Goal: Information Seeking & Learning: Learn about a topic

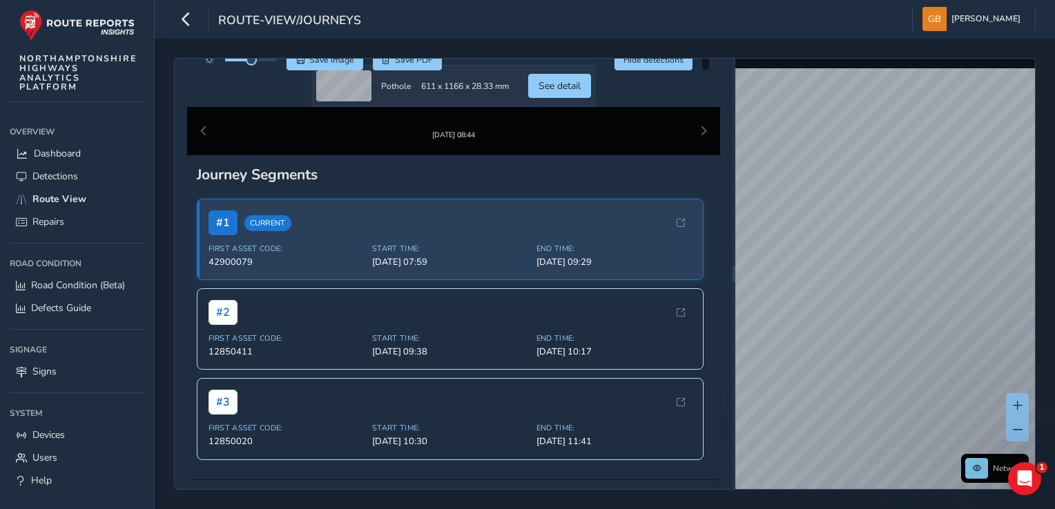
scroll to position [414, 0]
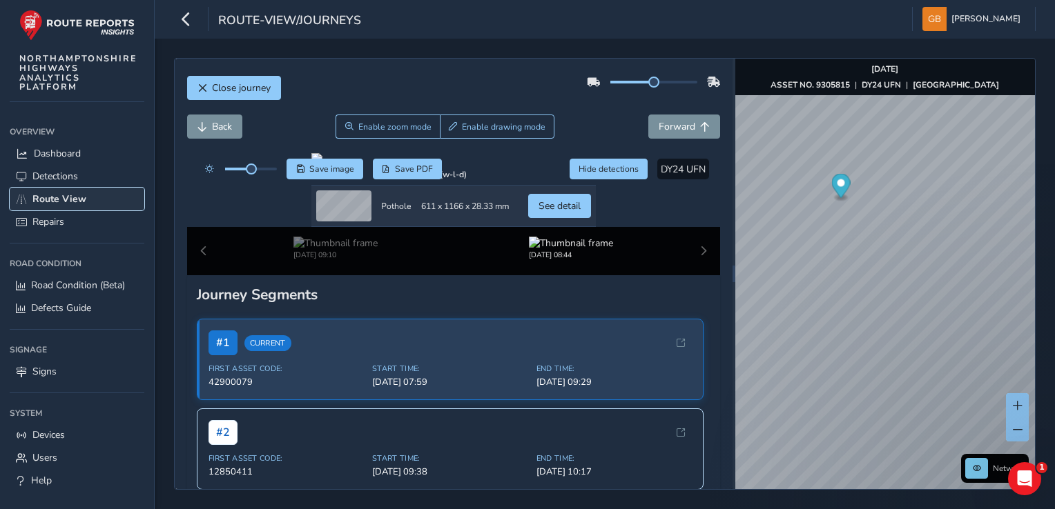
click at [75, 197] on span "Route View" at bounding box center [59, 199] width 54 height 13
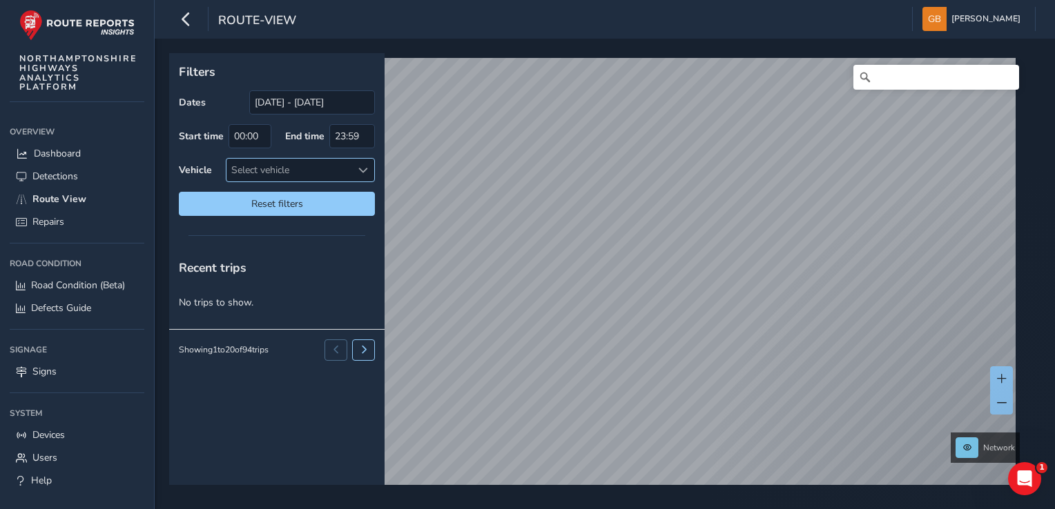
click at [360, 170] on span at bounding box center [363, 171] width 10 height 10
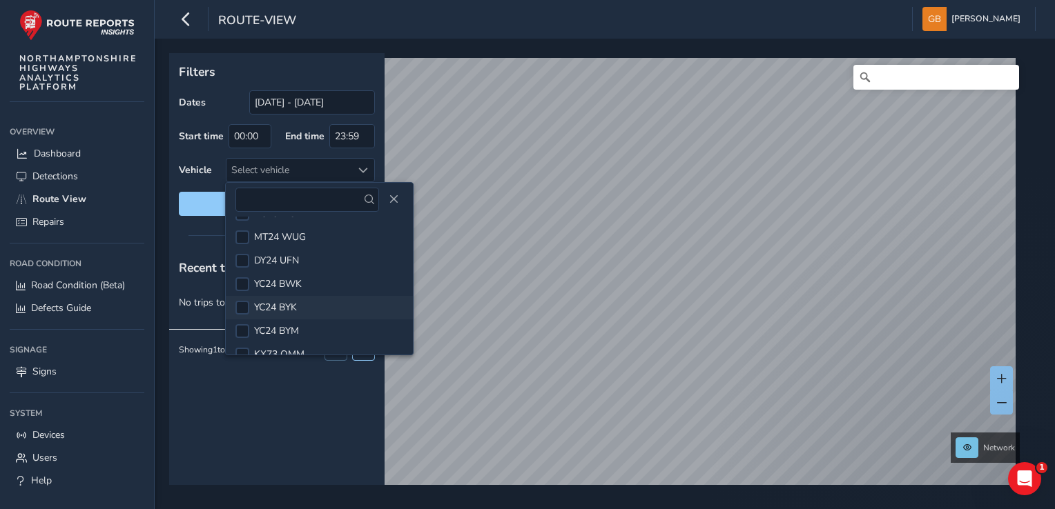
scroll to position [36, 0]
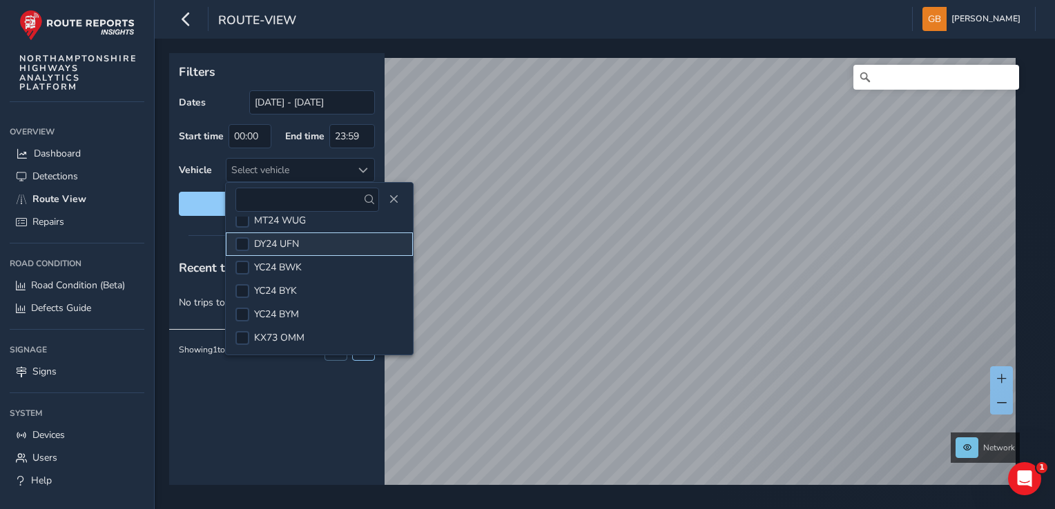
click at [292, 245] on span "DY24 UFN" at bounding box center [276, 243] width 45 height 13
click at [204, 204] on span "Reset filters" at bounding box center [276, 203] width 175 height 13
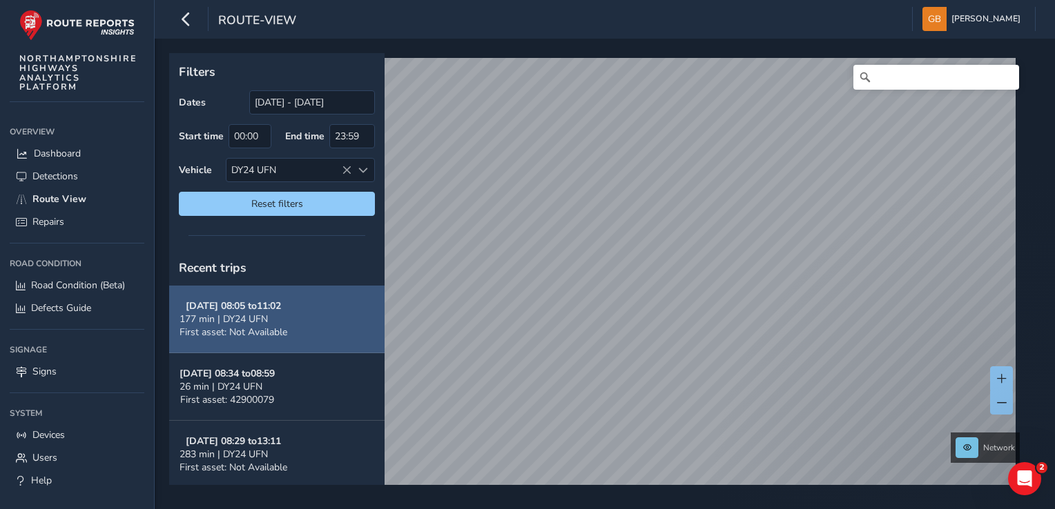
click at [258, 309] on strong "Sep 17, 08:05 to 11:02" at bounding box center [233, 306] width 95 height 13
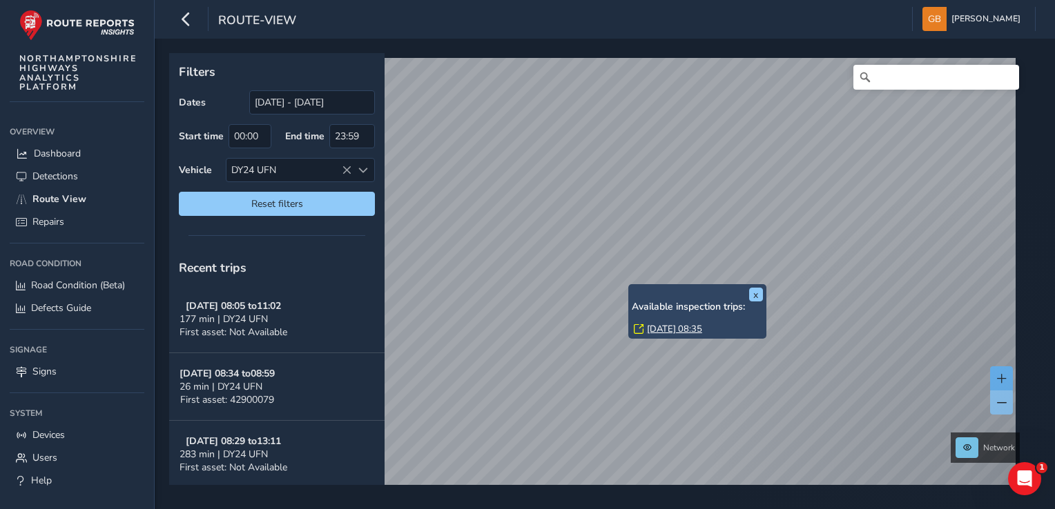
click at [628, 284] on div "x Available inspection trips: Wed, 20 Aug, 08:35" at bounding box center [697, 311] width 138 height 55
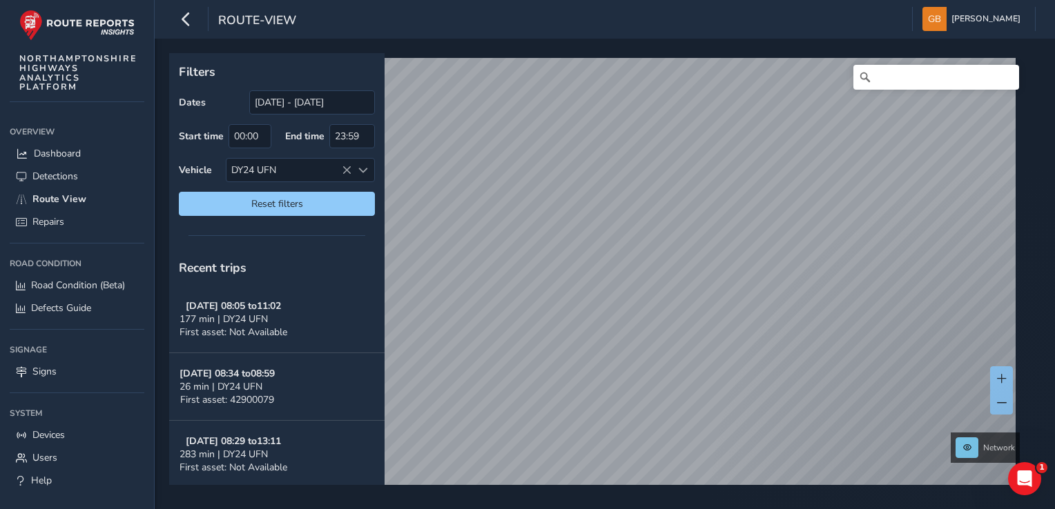
click at [590, 494] on div "Filters Dates 18/08/2025 - 17/09/2025 Start time 00:00 End time 23:59 Vehicle D…" at bounding box center [605, 274] width 900 height 471
click at [681, 509] on html "route-view Gordon Badcock Colour Scheme: Dark Dim Light Logout Filters Dates 18…" at bounding box center [527, 254] width 1055 height 509
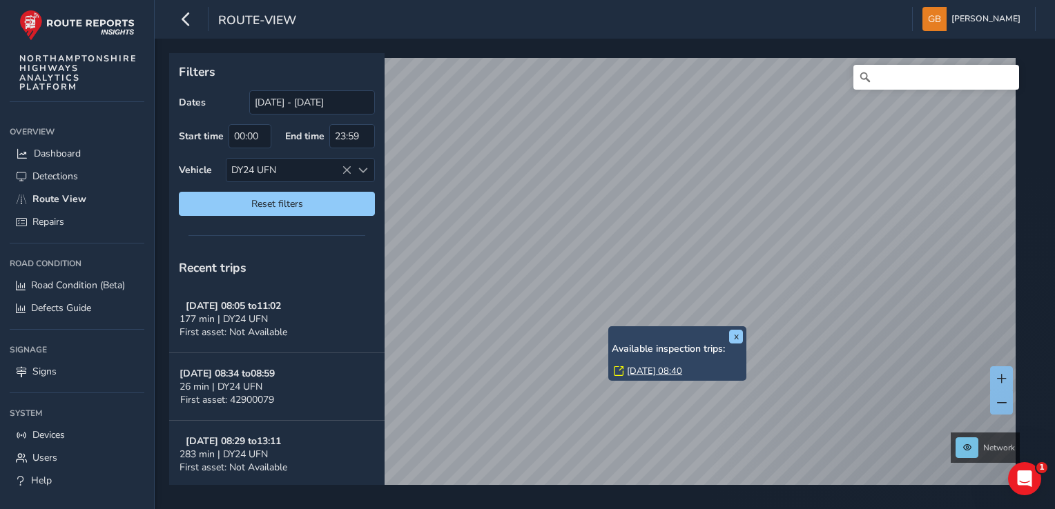
click at [608, 330] on div "x Available inspection trips: Wed, 17 Sep, 08:40" at bounding box center [677, 353] width 138 height 55
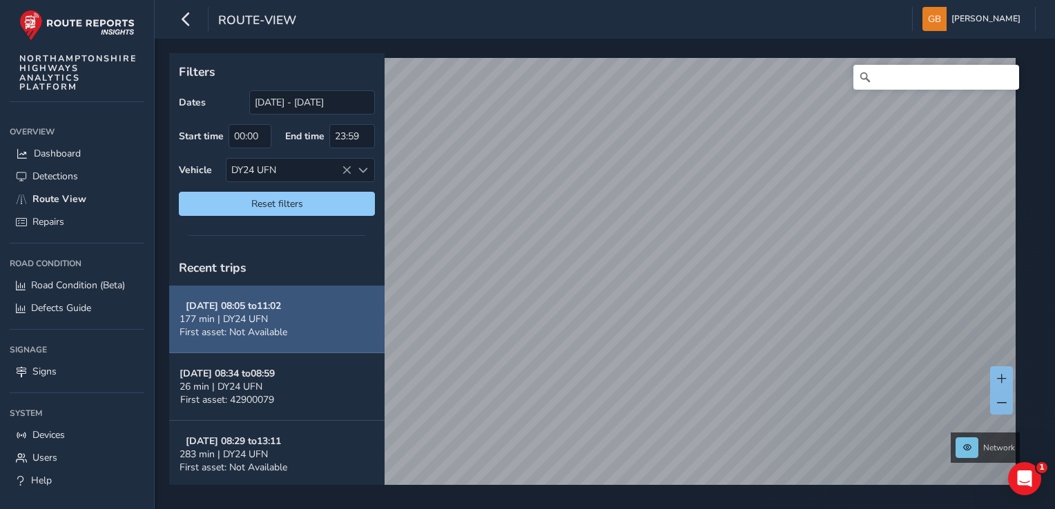
click at [259, 311] on strong "Sep 17, 08:05 to 11:02" at bounding box center [233, 306] width 95 height 13
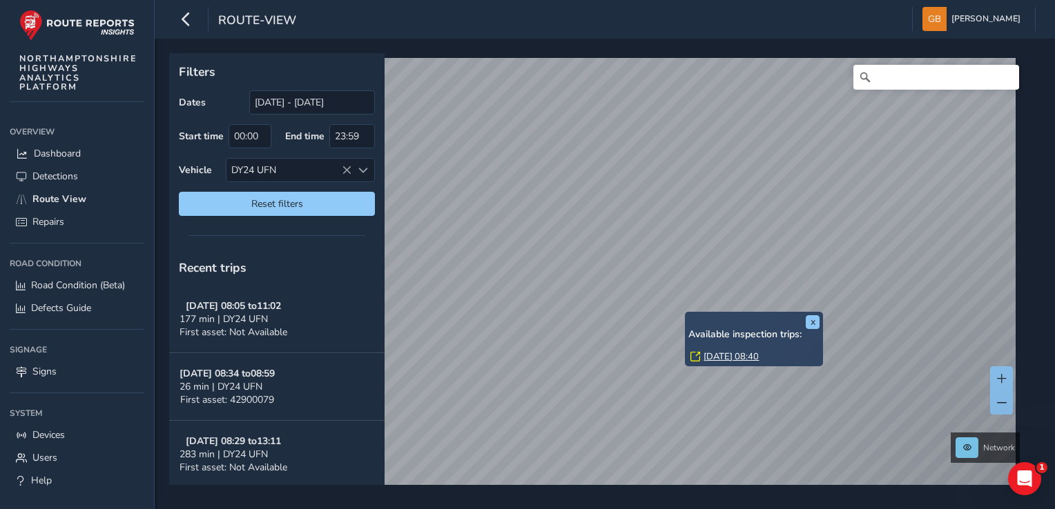
scroll to position [345, 0]
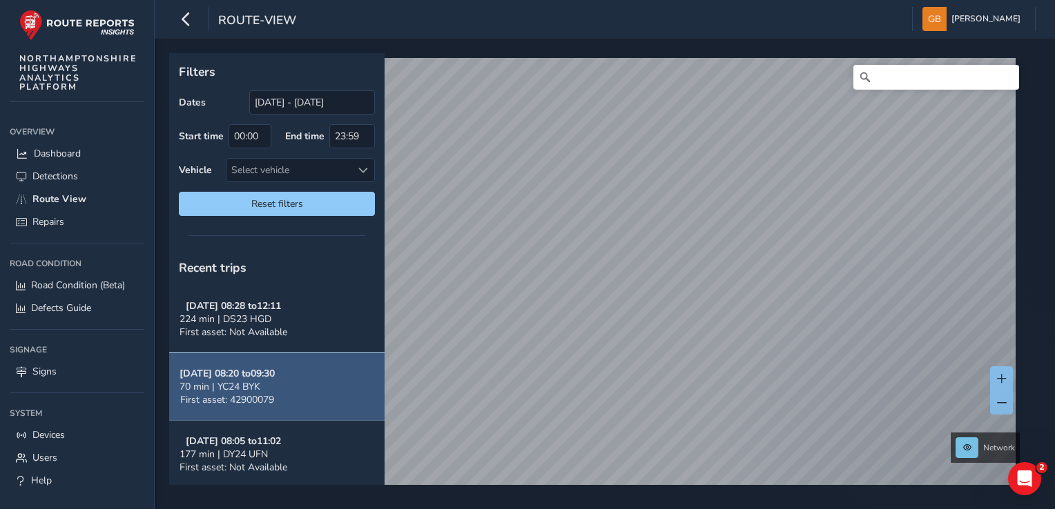
click at [244, 389] on span "70 min | YC24 BYK" at bounding box center [219, 386] width 81 height 13
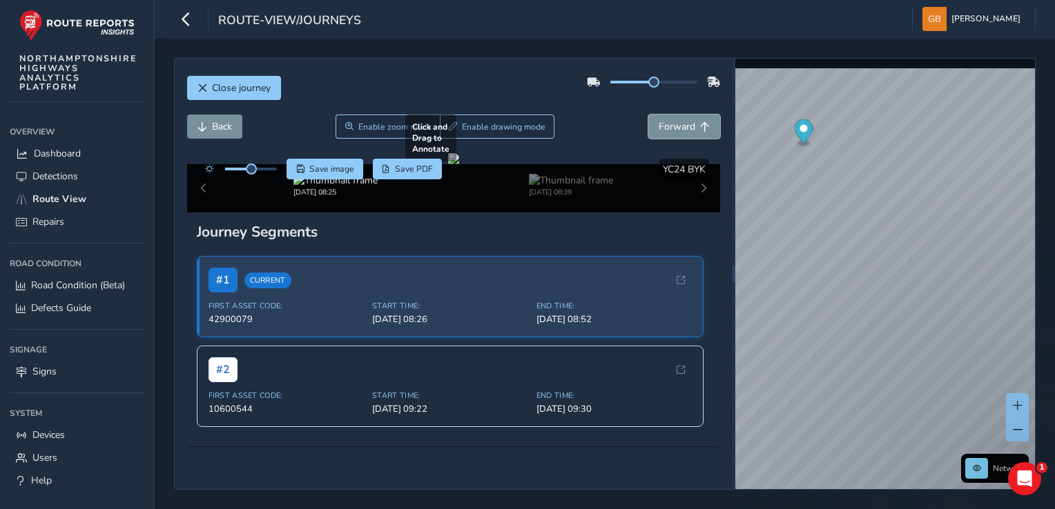
click at [669, 126] on span "Forward" at bounding box center [677, 126] width 37 height 13
click at [459, 164] on div at bounding box center [453, 158] width 11 height 11
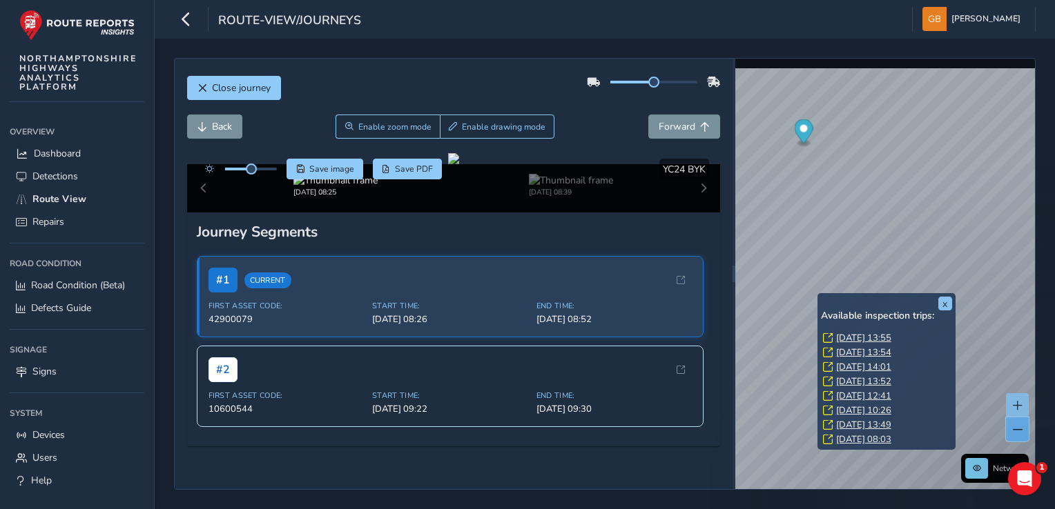
click at [1017, 429] on span at bounding box center [1018, 430] width 10 height 10
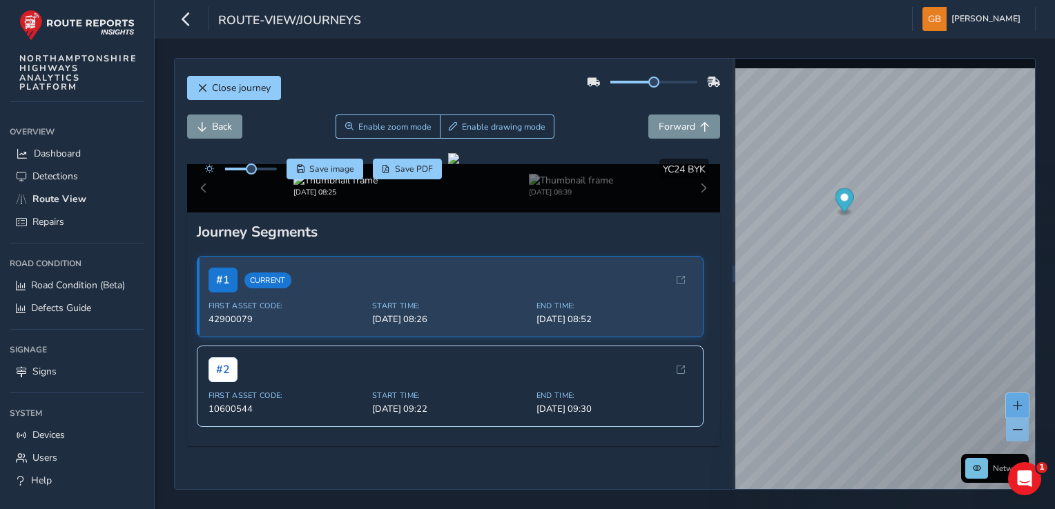
click at [1014, 402] on span at bounding box center [1018, 406] width 10 height 10
click at [1016, 427] on span at bounding box center [1018, 430] width 10 height 10
click at [1015, 428] on span at bounding box center [1018, 430] width 10 height 10
click at [1016, 405] on span at bounding box center [1018, 406] width 10 height 10
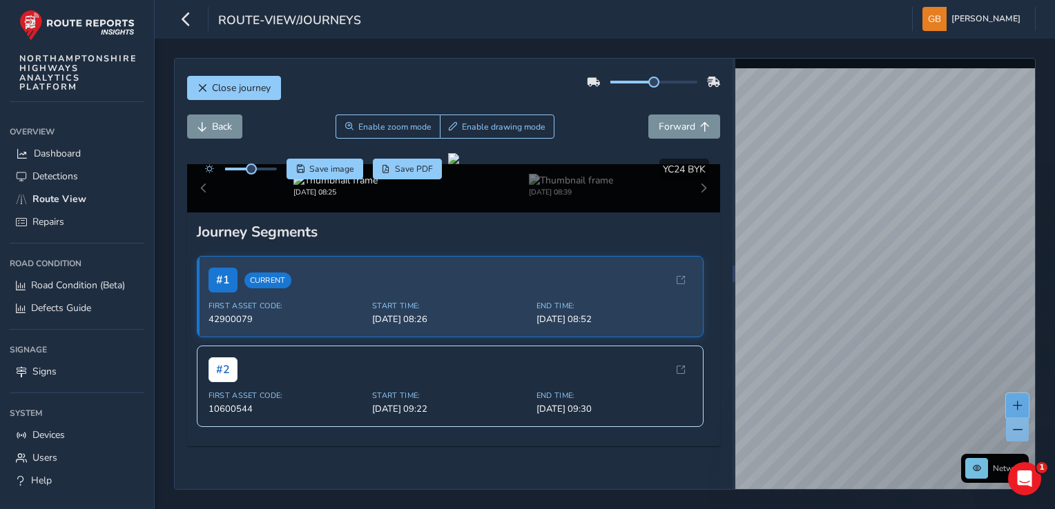
click at [1016, 405] on span at bounding box center [1018, 406] width 10 height 10
click at [1013, 404] on span at bounding box center [1018, 406] width 10 height 10
click at [1013, 430] on span at bounding box center [1018, 430] width 10 height 10
click at [1015, 427] on span at bounding box center [1018, 430] width 10 height 10
click at [253, 86] on span "Close journey" at bounding box center [241, 87] width 59 height 13
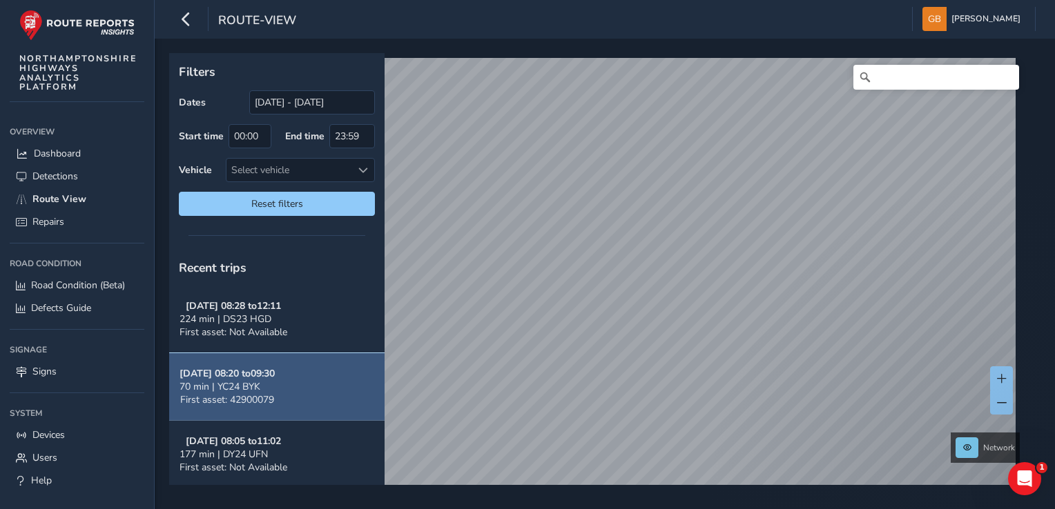
click at [237, 384] on span "70 min | YC24 BYK" at bounding box center [219, 386] width 81 height 13
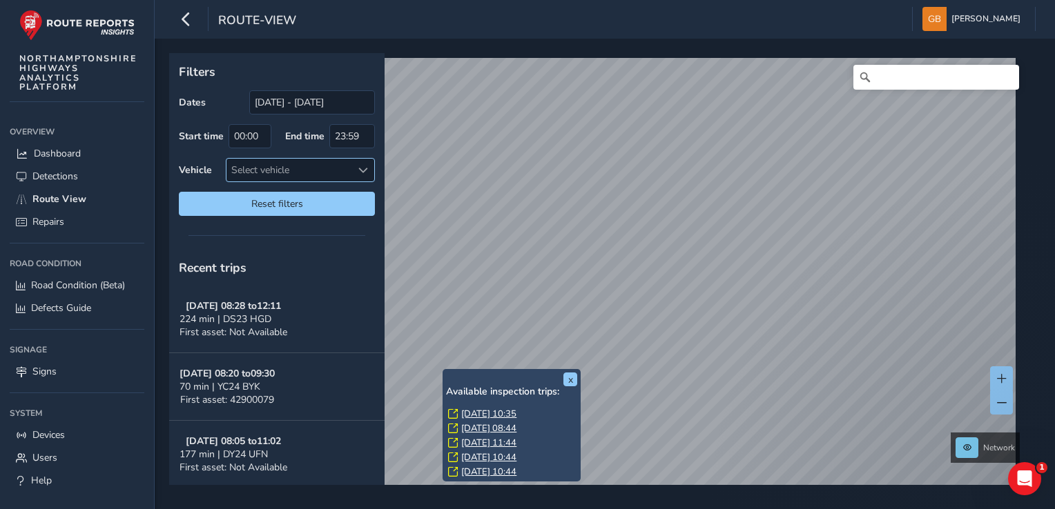
click at [363, 170] on span at bounding box center [363, 171] width 10 height 10
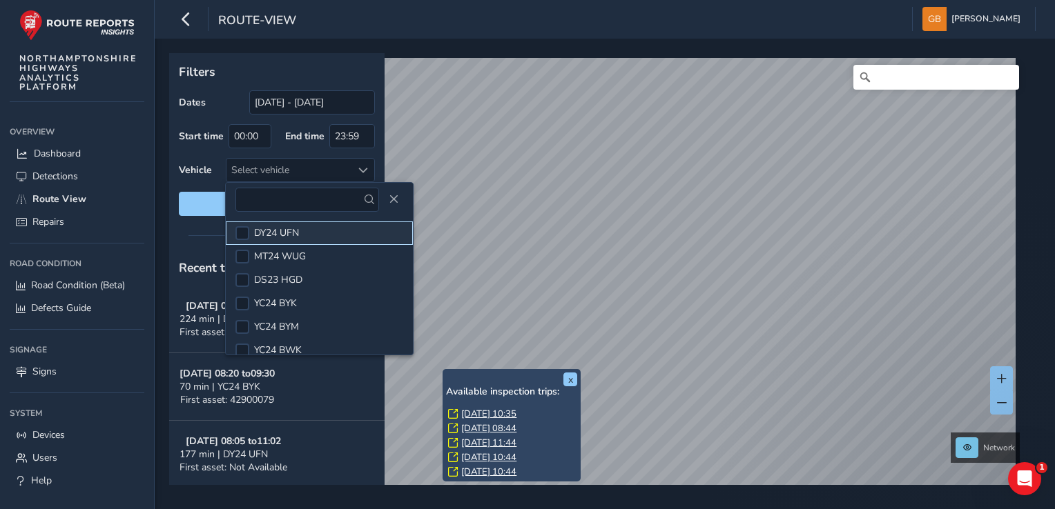
click at [285, 233] on span "DY24 UFN" at bounding box center [276, 232] width 45 height 13
click at [209, 203] on span "Reset filters" at bounding box center [276, 203] width 175 height 13
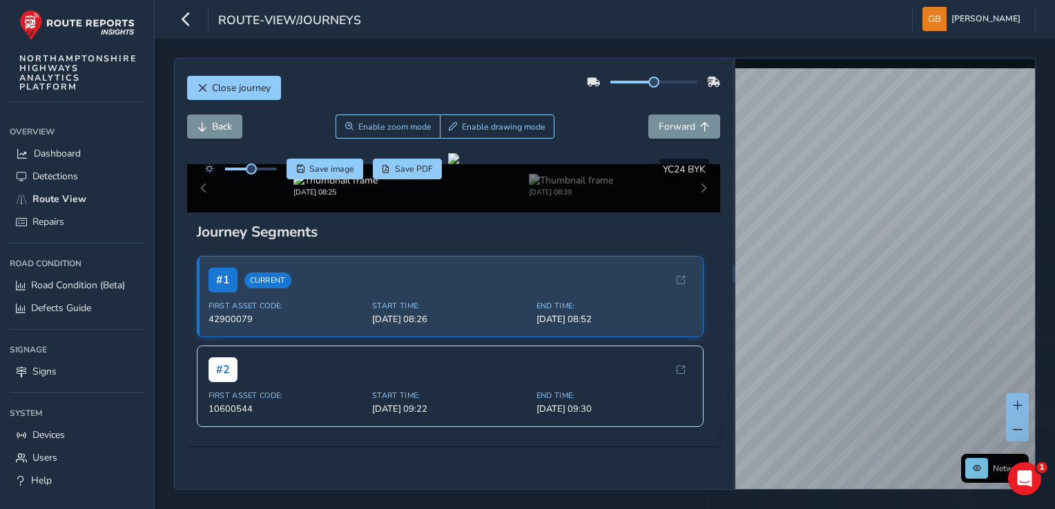
click at [724, 358] on div "Close journey Back Enable zoom mode Enable drawing mode Forward Click and Drag …" at bounding box center [604, 274] width 861 height 432
click at [220, 124] on span "Back" at bounding box center [222, 126] width 20 height 13
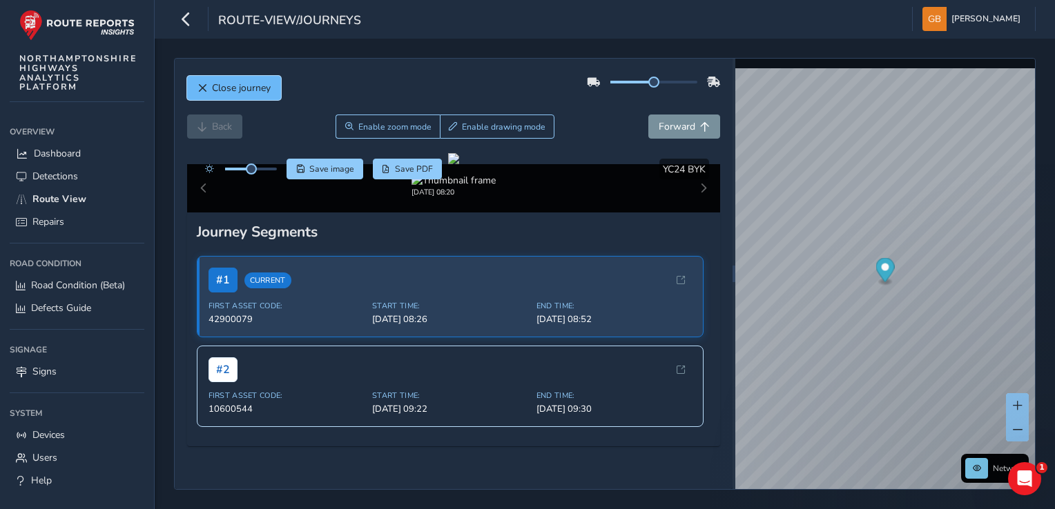
click at [236, 87] on span "Close journey" at bounding box center [241, 87] width 59 height 13
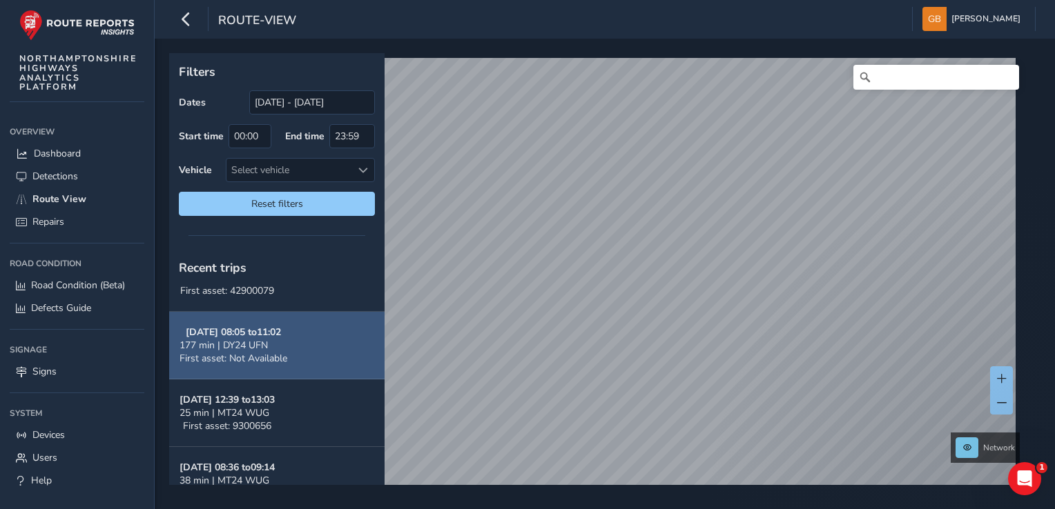
scroll to position [138, 0]
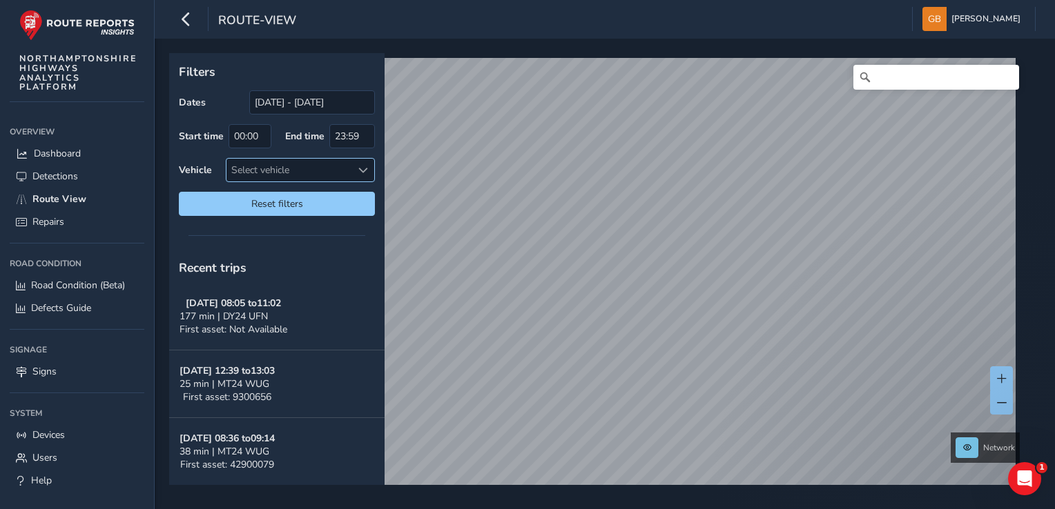
click at [362, 173] on span at bounding box center [363, 171] width 10 height 10
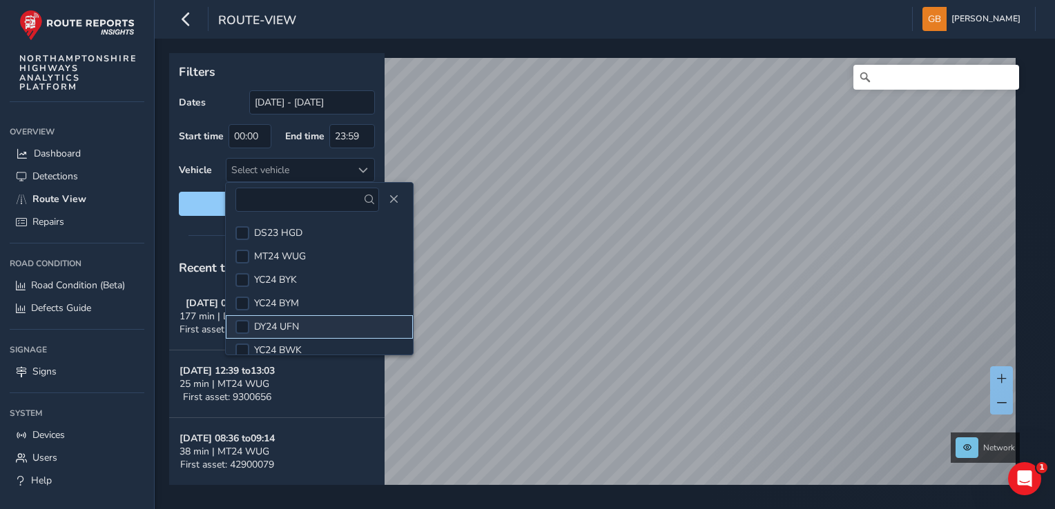
click at [289, 326] on span "DY24 UFN" at bounding box center [276, 326] width 45 height 13
click at [206, 199] on span "Reset filters" at bounding box center [276, 203] width 175 height 13
